Goal: Information Seeking & Learning: Learn about a topic

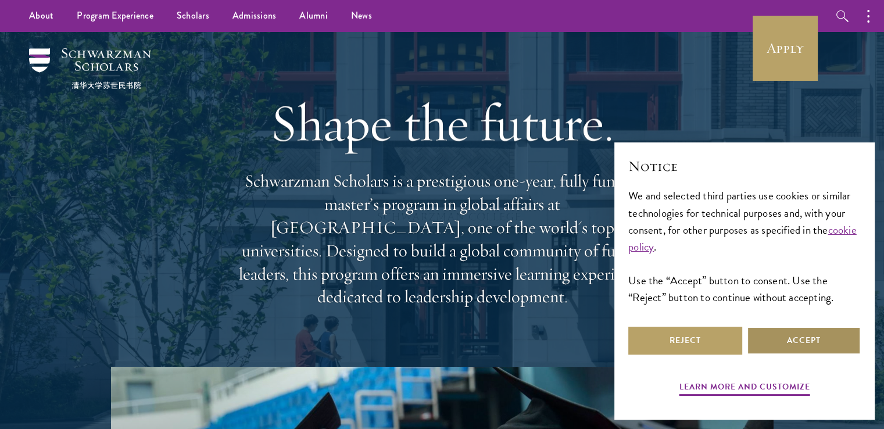
click at [794, 338] on button "Accept" at bounding box center [804, 341] width 114 height 28
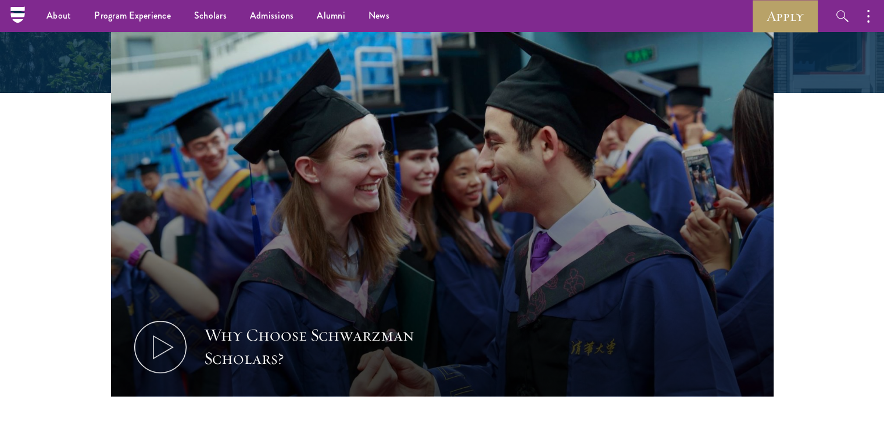
scroll to position [340, 0]
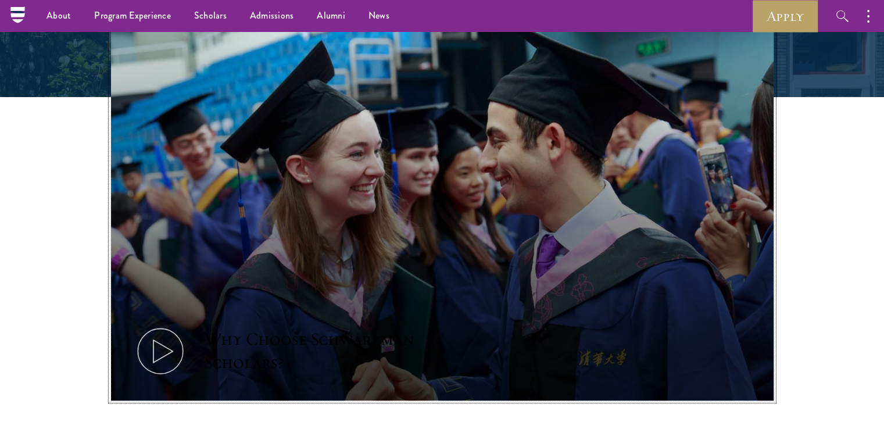
click at [166, 341] on icon at bounding box center [160, 351] width 52 height 52
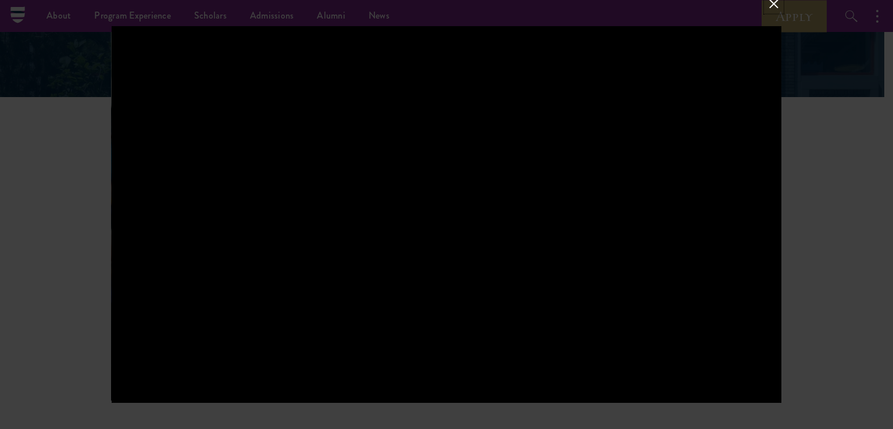
click at [775, 2] on button at bounding box center [773, 4] width 15 height 15
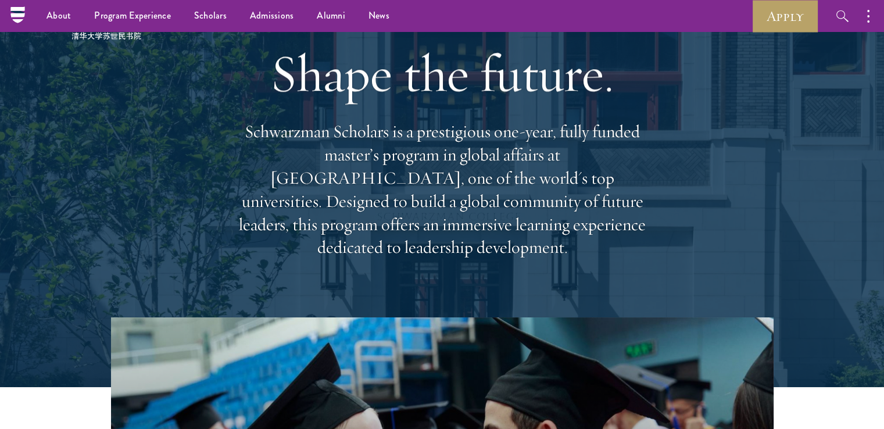
scroll to position [0, 0]
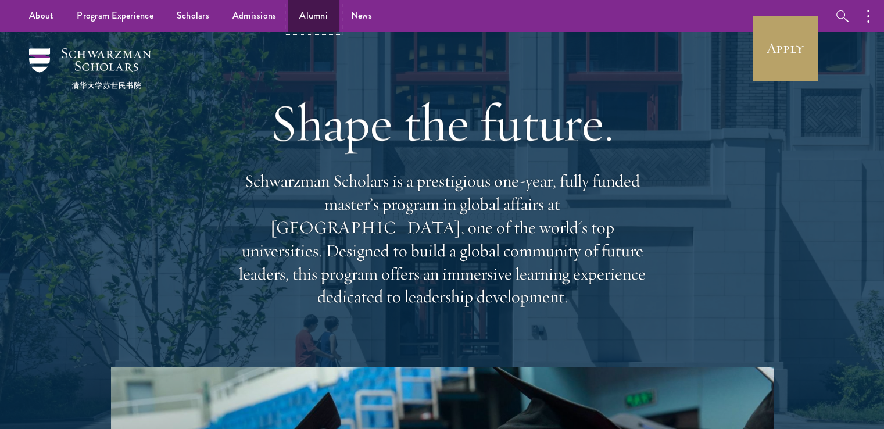
click at [315, 17] on link "Alumni" at bounding box center [314, 16] width 52 height 32
